Goal: Task Accomplishment & Management: Manage account settings

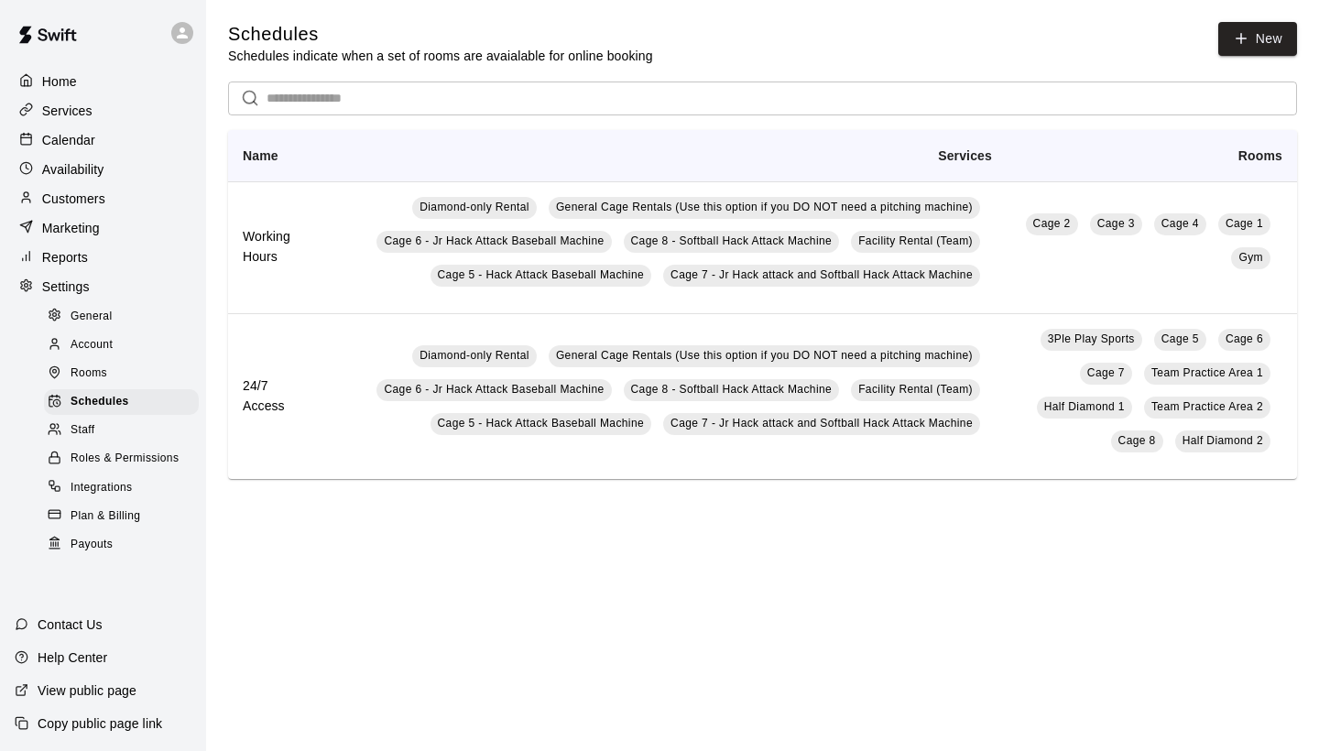
click at [104, 141] on div "Calendar" at bounding box center [103, 139] width 177 height 27
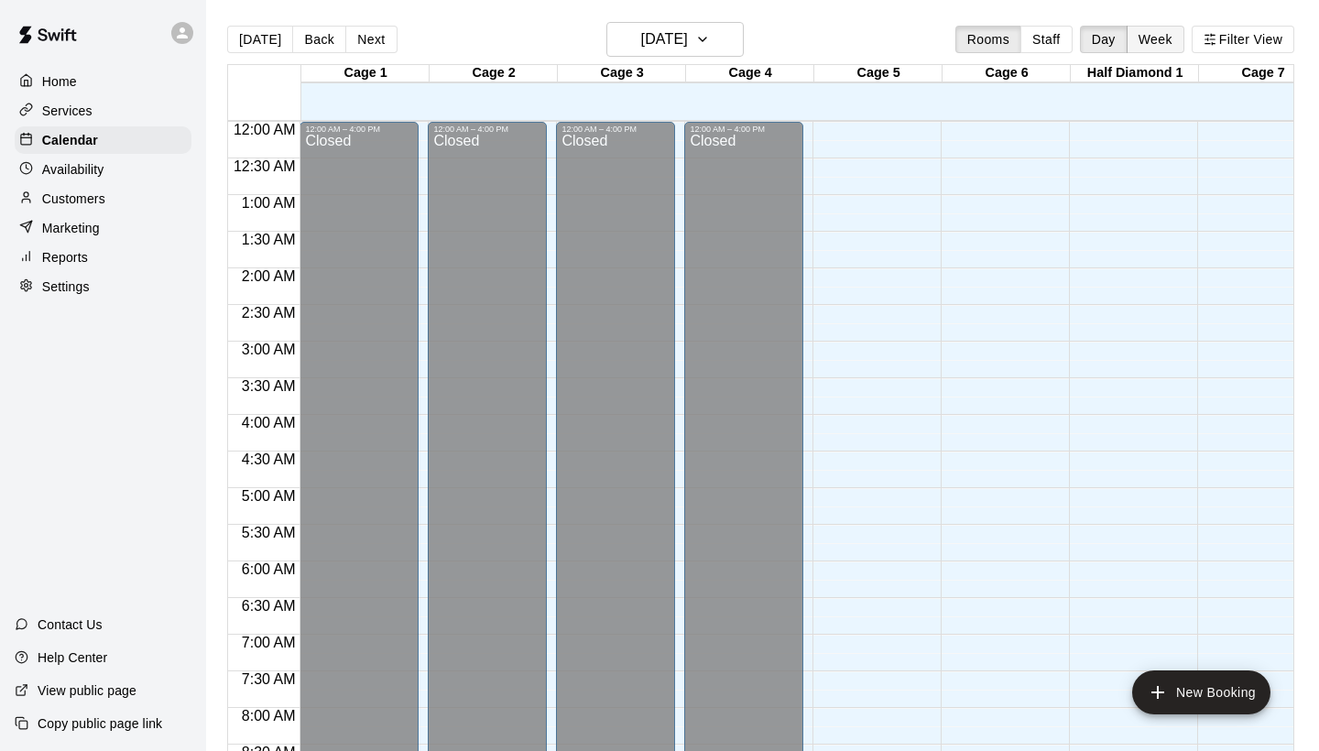
click at [1157, 40] on button "Week" at bounding box center [1156, 39] width 58 height 27
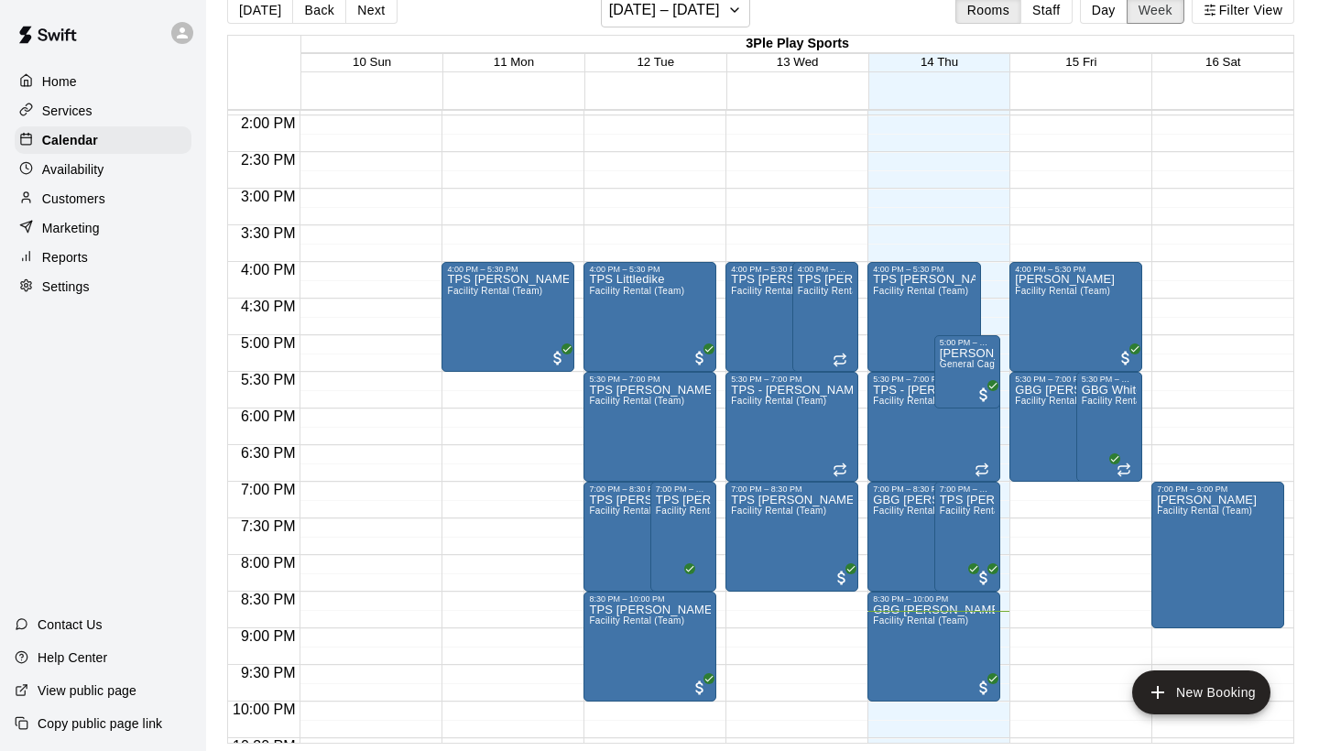
scroll to position [1014, 0]
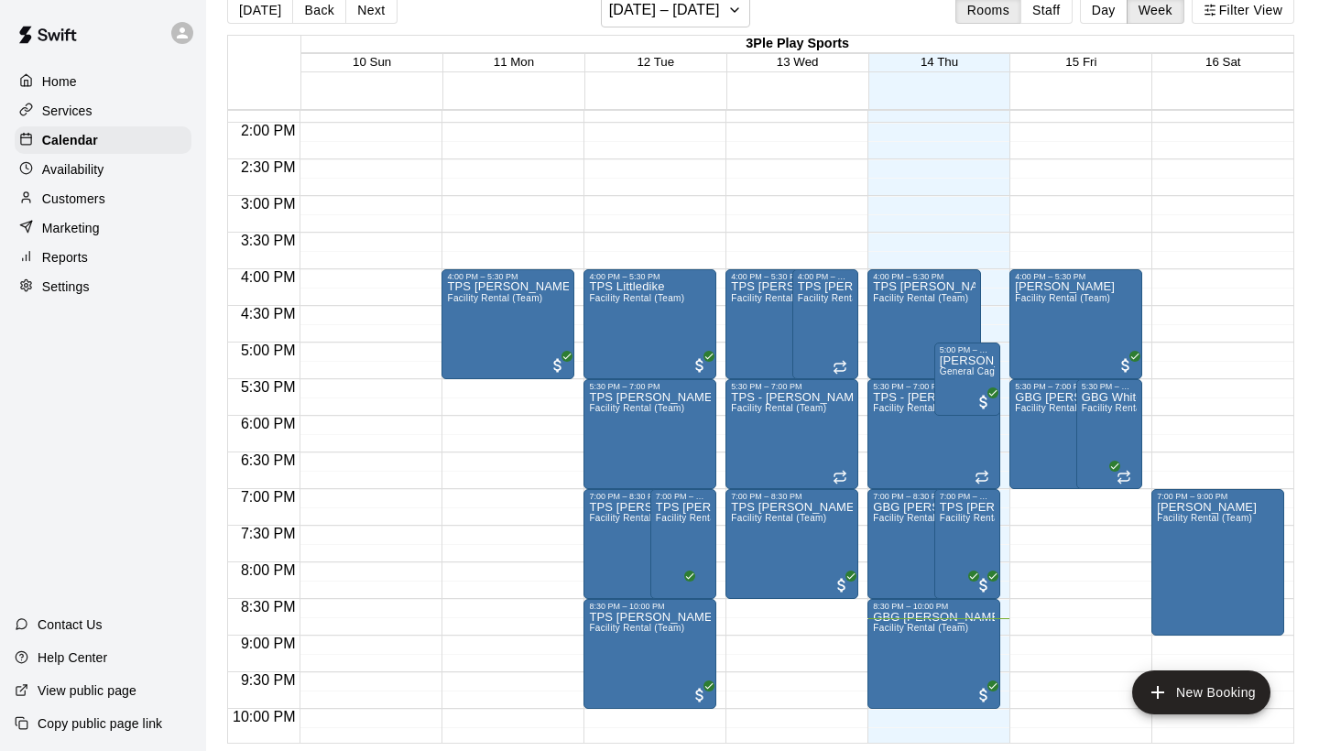
click at [84, 287] on p "Settings" at bounding box center [66, 287] width 48 height 18
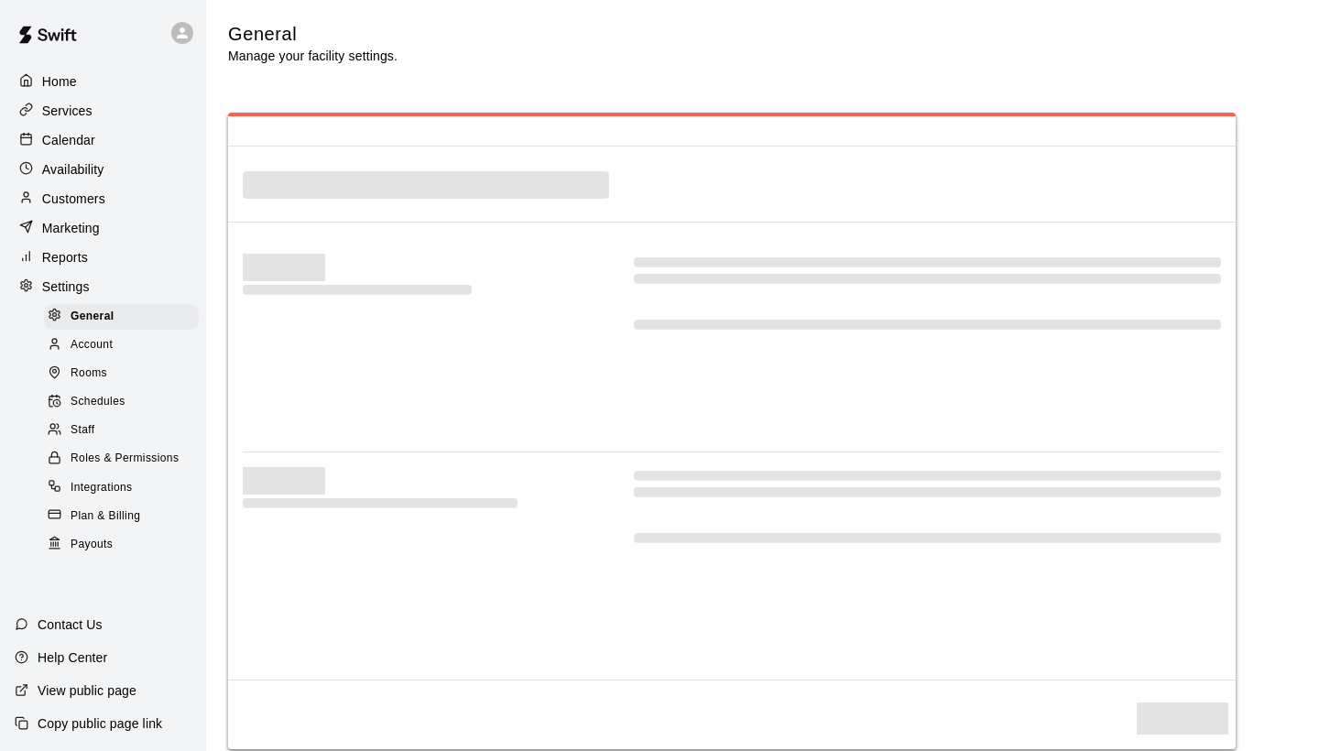
select select "**"
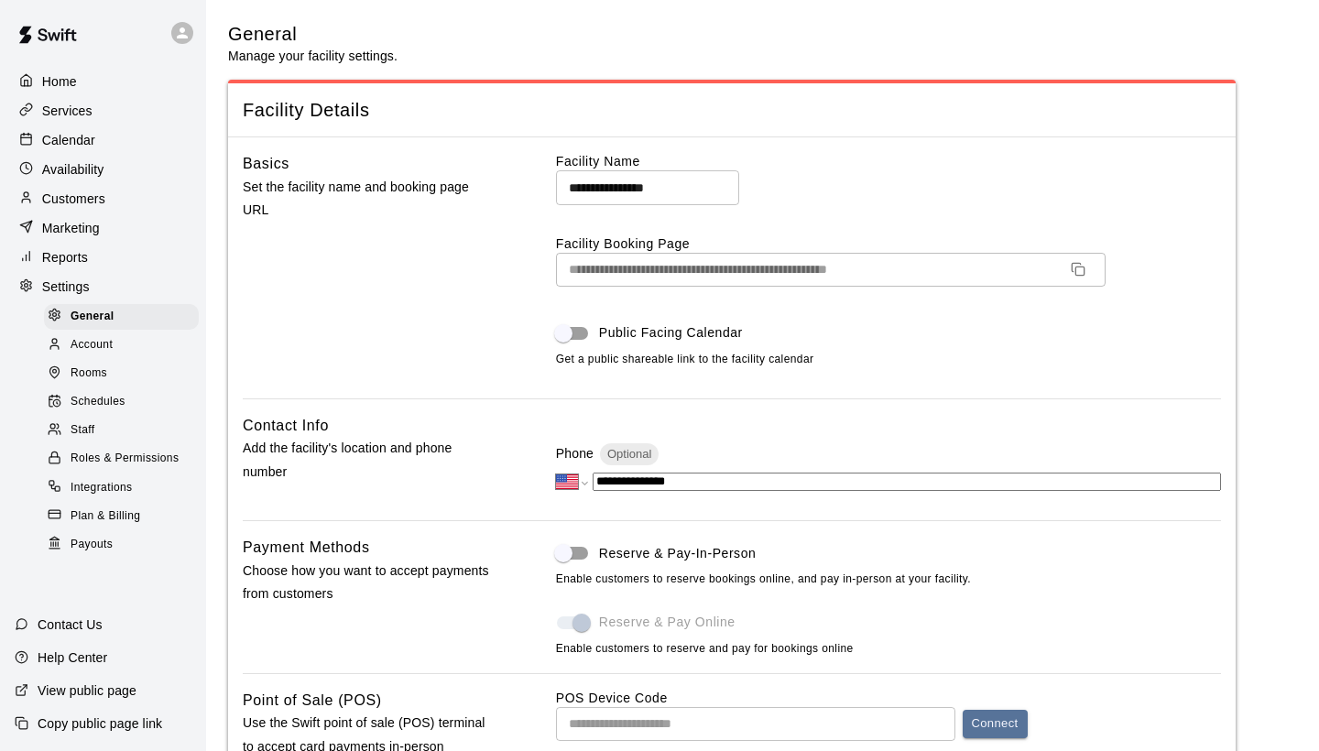
scroll to position [3298, 0]
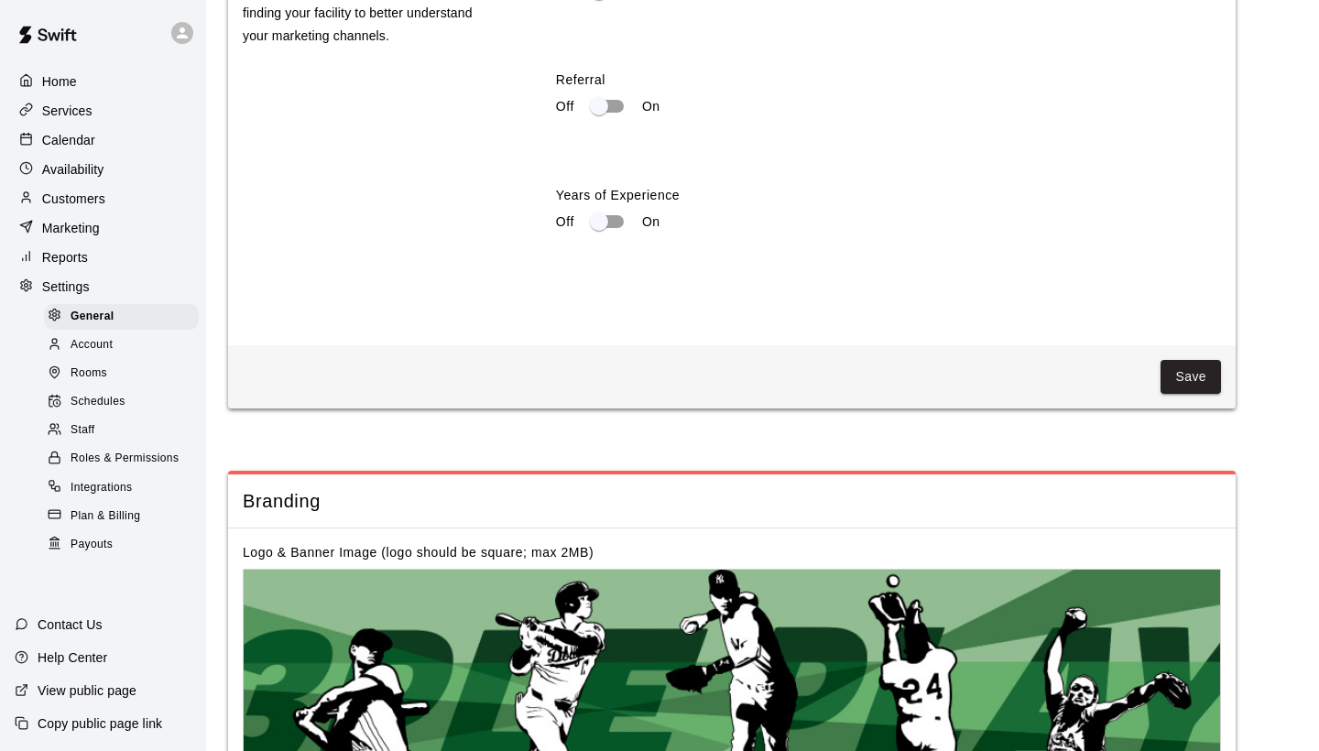
click at [121, 399] on span "Schedules" at bounding box center [98, 402] width 55 height 18
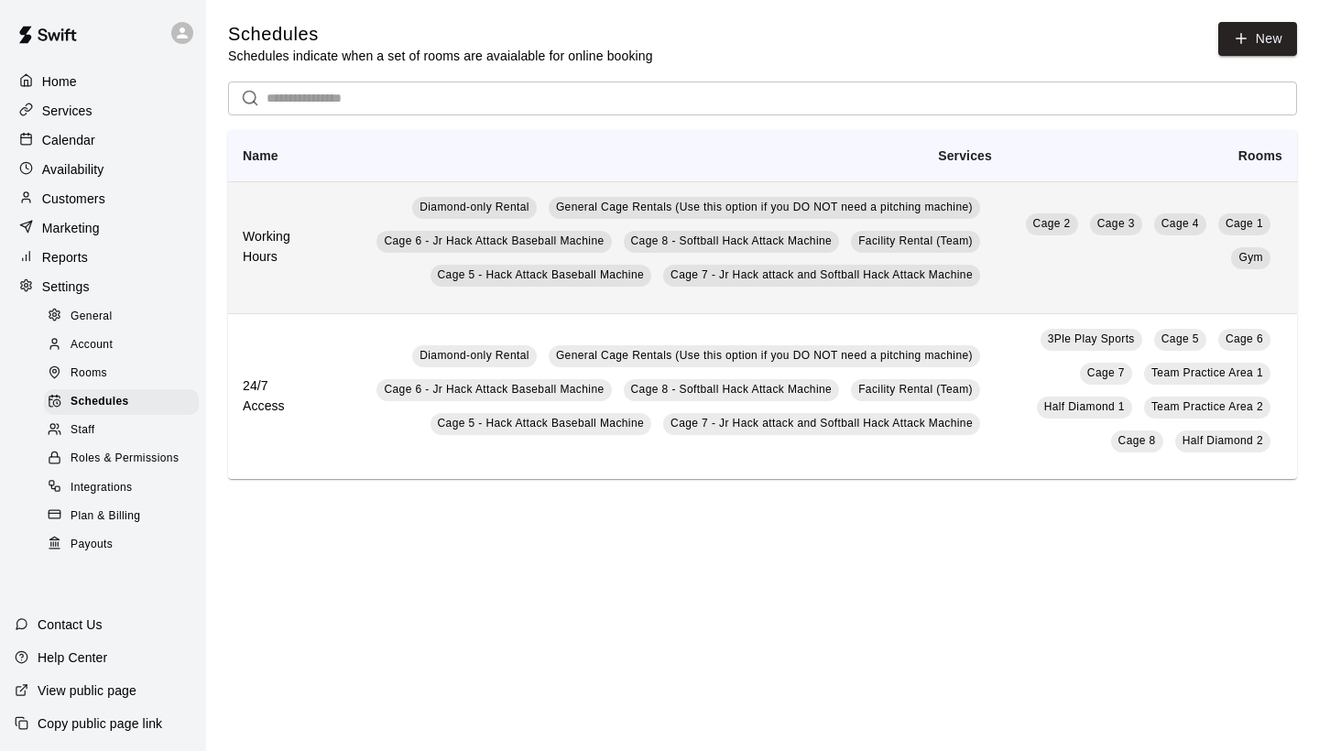
click at [1018, 293] on td "Cage 2 Cage 3 Cage 4 Cage 1 Gym" at bounding box center [1152, 247] width 290 height 132
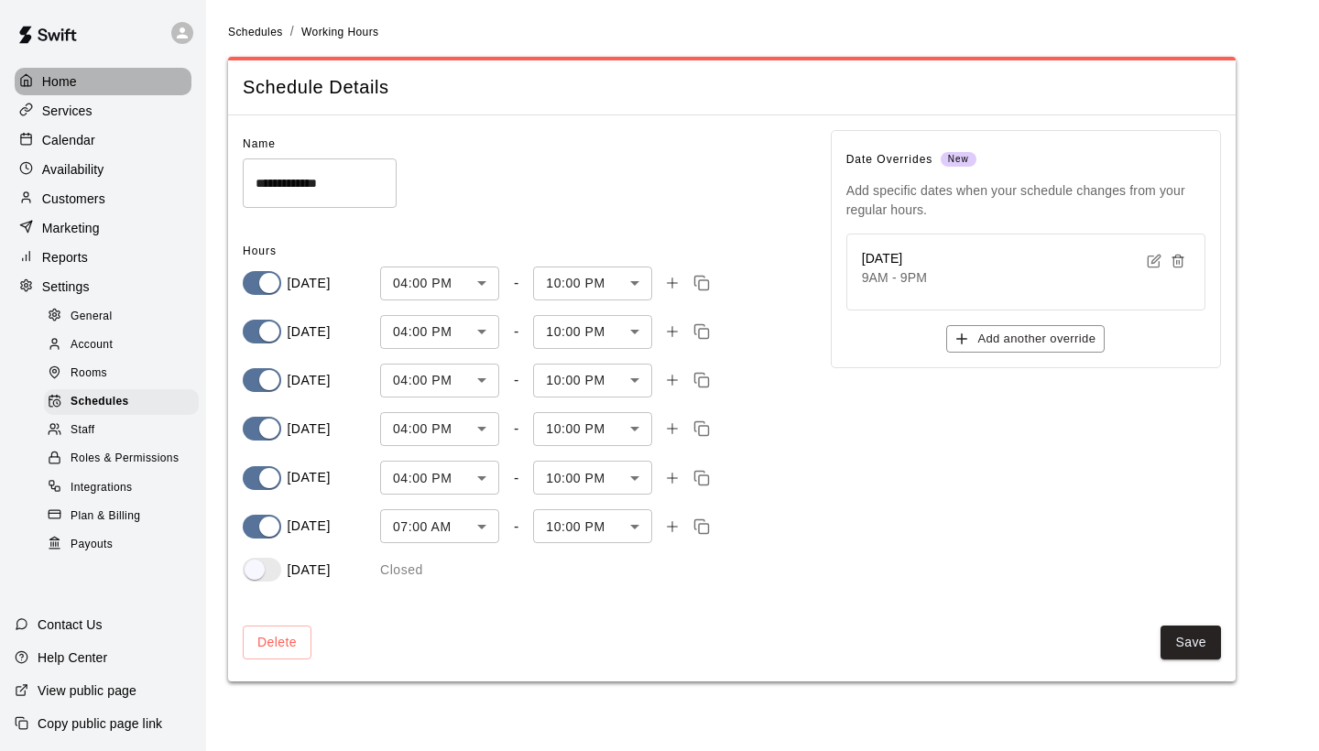
click at [98, 77] on div "Home" at bounding box center [103, 81] width 177 height 27
